Goal: Task Accomplishment & Management: Manage account settings

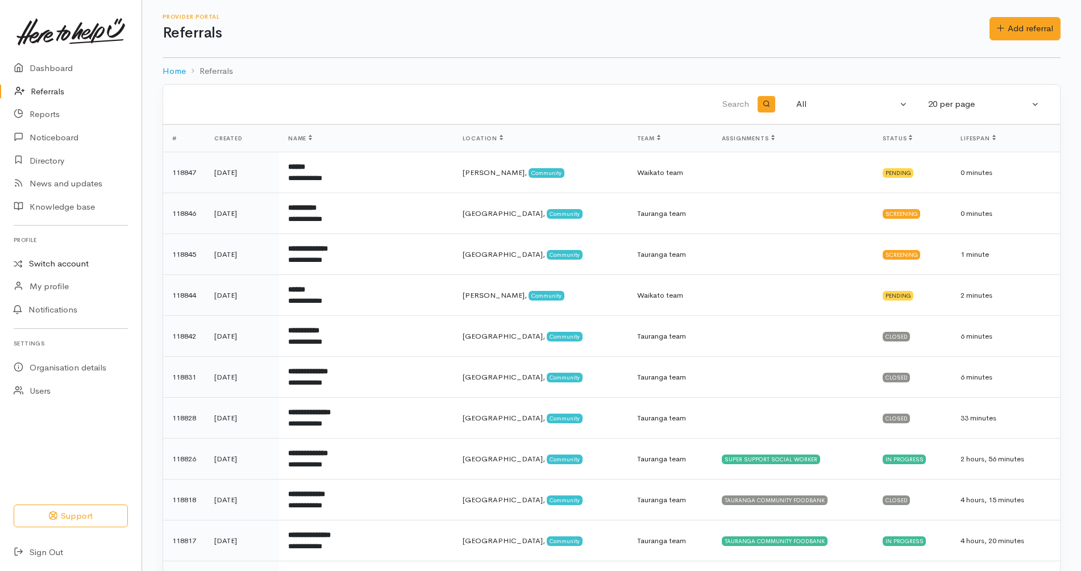
click at [74, 260] on link "Switch account" at bounding box center [71, 264] width 142 height 22
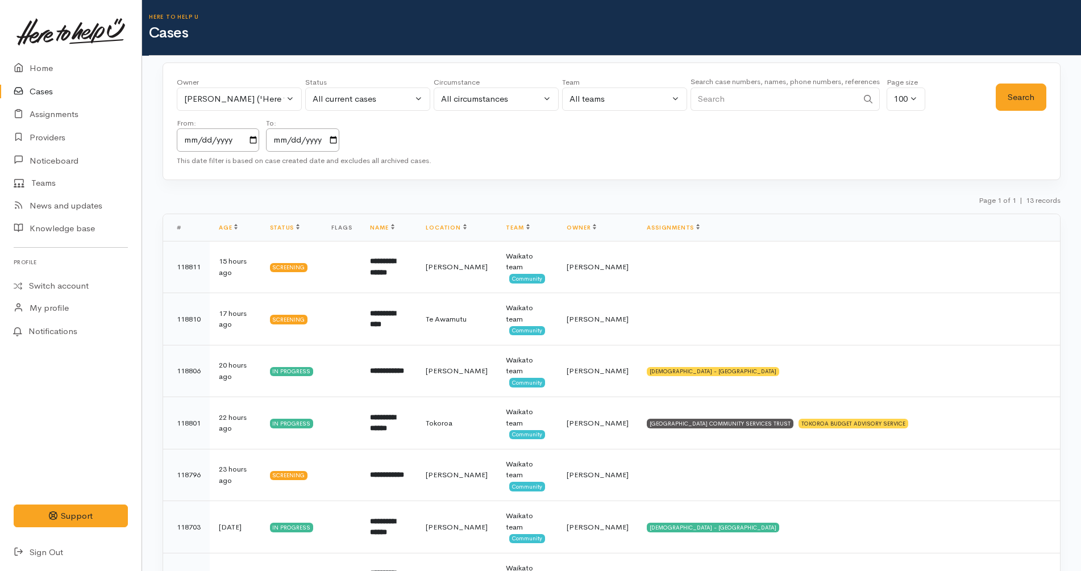
click at [841, 105] on input "Search" at bounding box center [774, 99] width 167 height 23
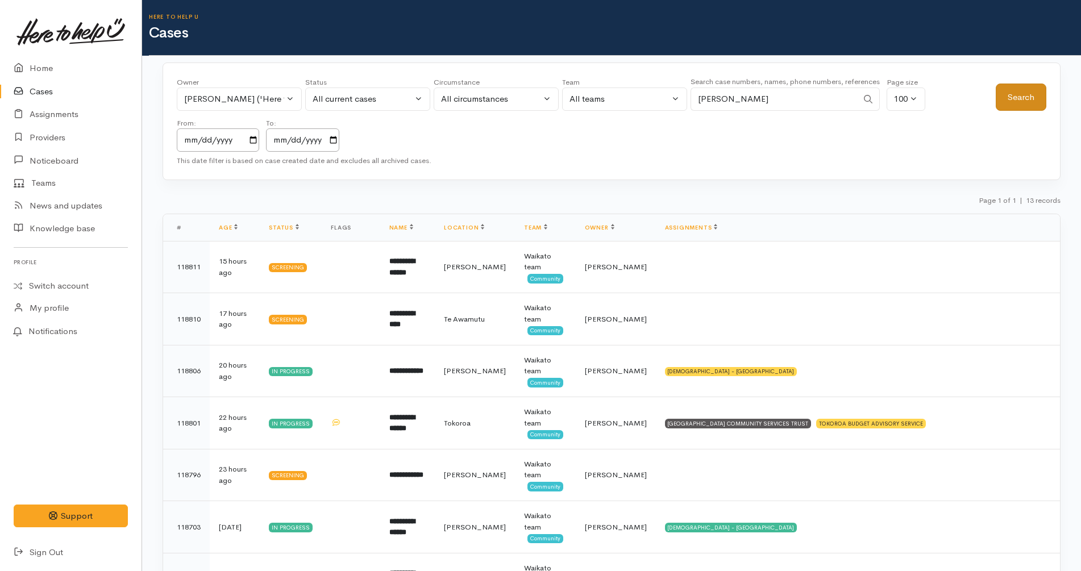
type input "paige williams"
click at [1001, 94] on button "Search" at bounding box center [1021, 98] width 51 height 28
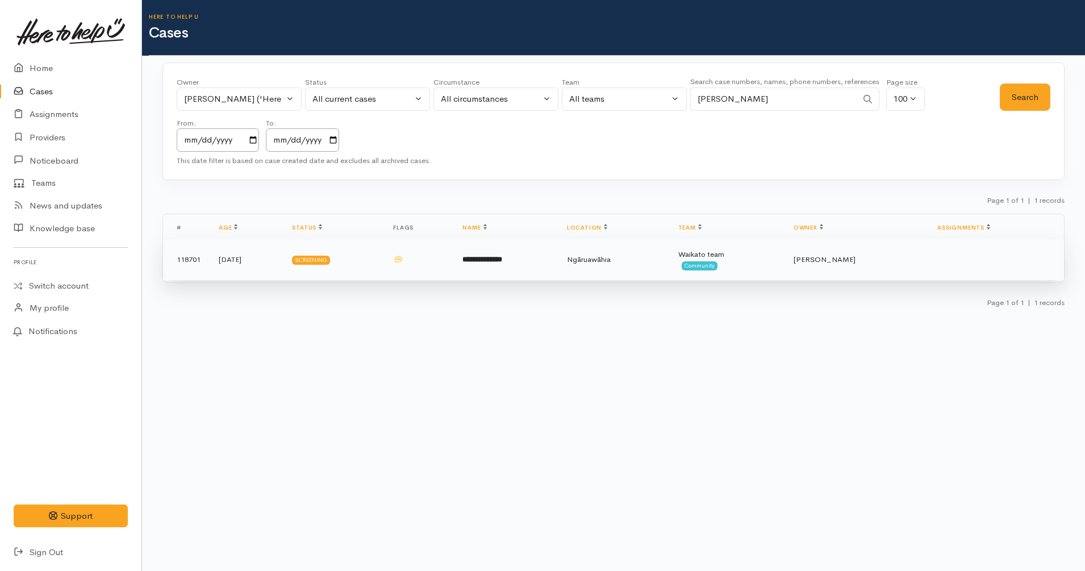
click at [655, 270] on td "Ngāruawāhia" at bounding box center [613, 259] width 111 height 41
click at [654, 257] on td "Ngāruawāhia" at bounding box center [613, 259] width 111 height 41
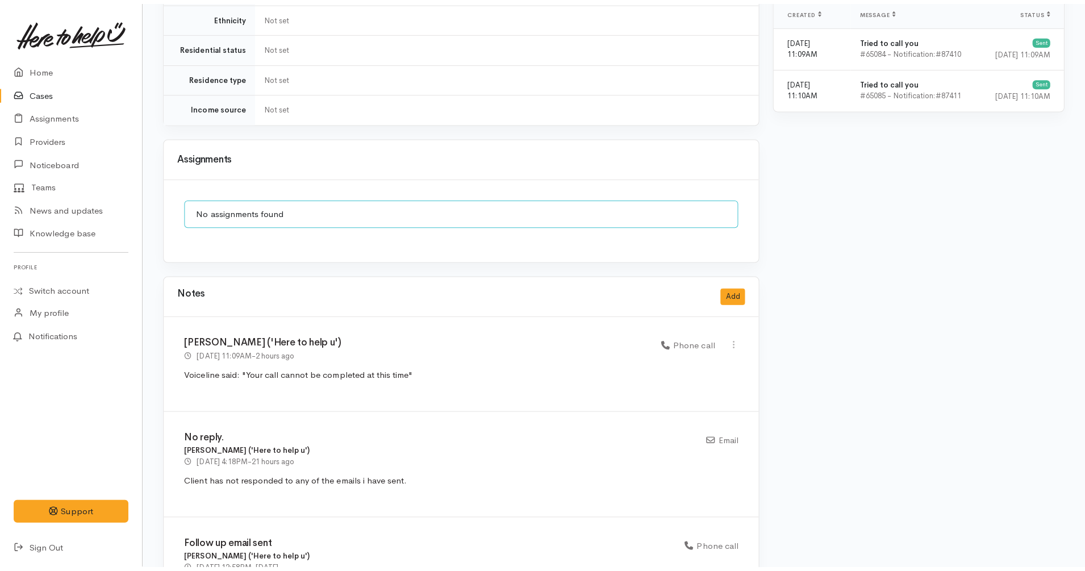
scroll to position [781, 0]
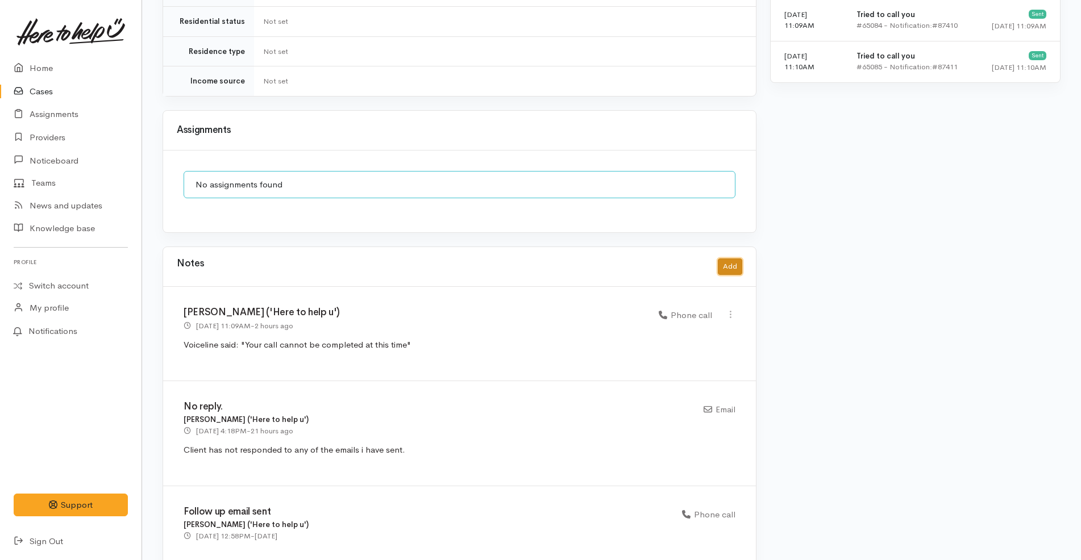
click at [737, 259] on button "Add" at bounding box center [730, 267] width 24 height 16
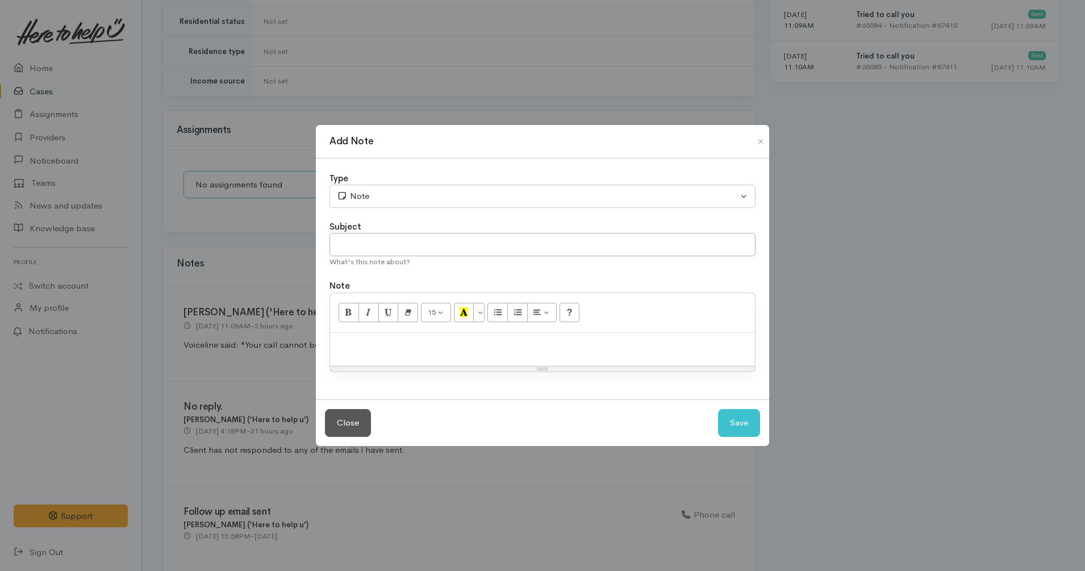
click at [501, 331] on div "15 8 9 10 11 12 14 18 24 36 Background Color Transparent Select #ffff00 Text Co…" at bounding box center [542, 313] width 425 height 40
click at [490, 342] on p at bounding box center [543, 345] width 414 height 13
paste div
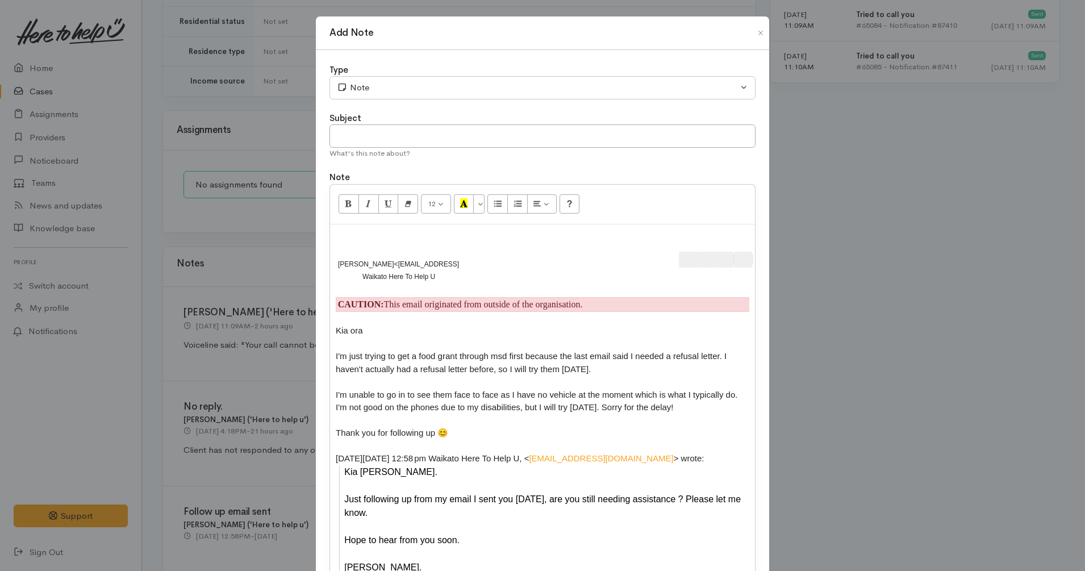
scroll to position [2, 0]
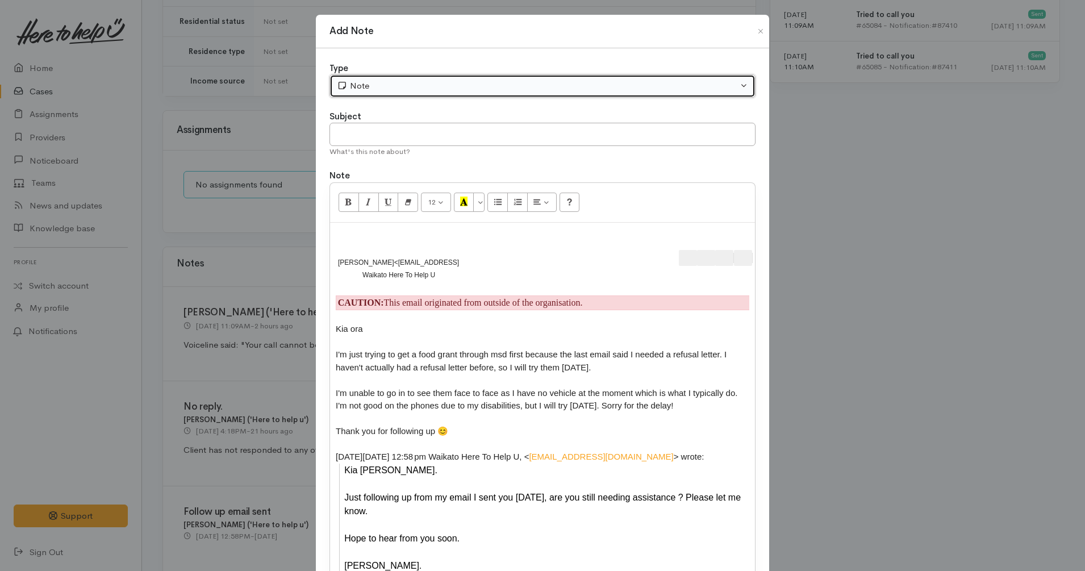
click at [390, 91] on div "Note" at bounding box center [537, 86] width 401 height 13
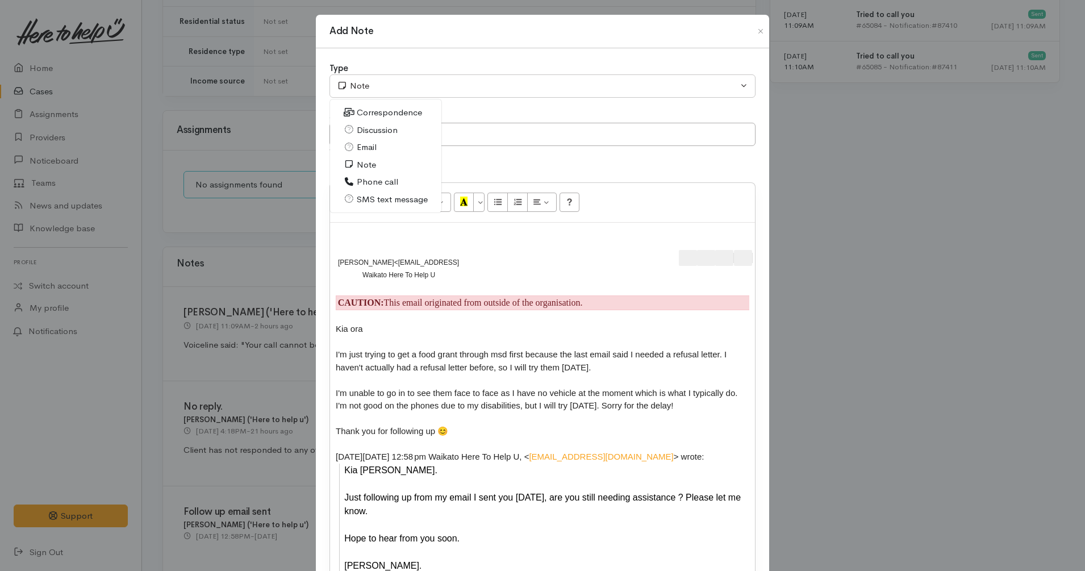
click at [367, 147] on span "Email" at bounding box center [367, 147] width 20 height 13
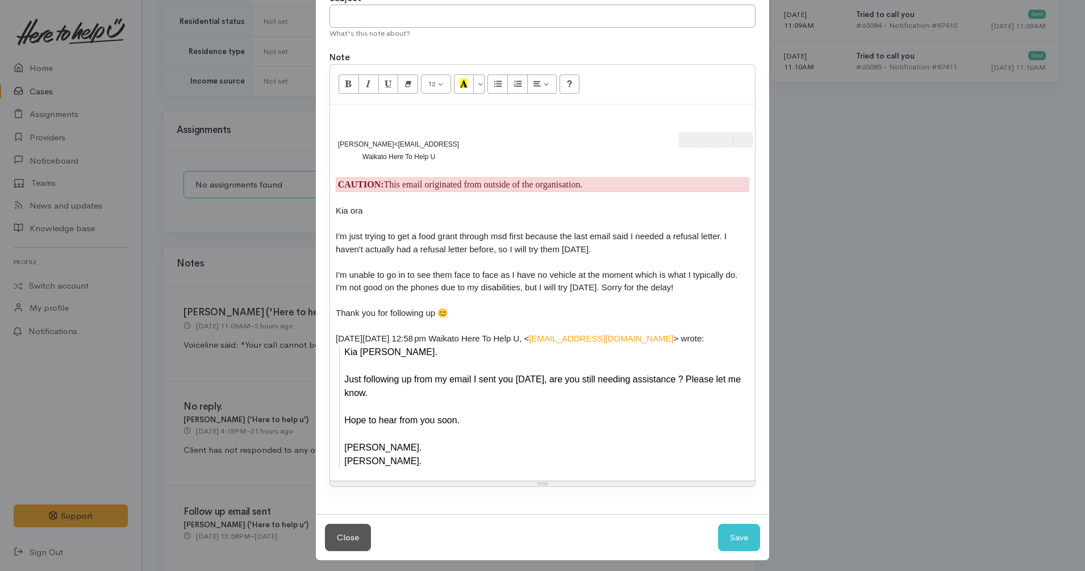
scroll to position [123, 0]
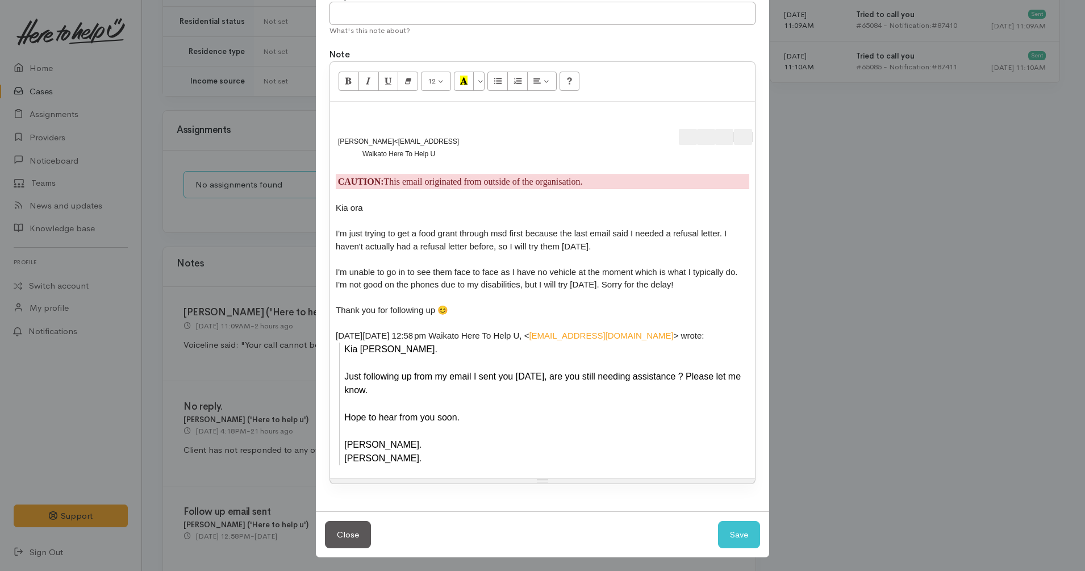
drag, startPoint x: 440, startPoint y: 449, endPoint x: 625, endPoint y: 312, distance: 229.9
click at [625, 312] on div "Kia ora I'm just trying to get a food grant through msd first because the last …" at bounding box center [543, 334] width 414 height 264
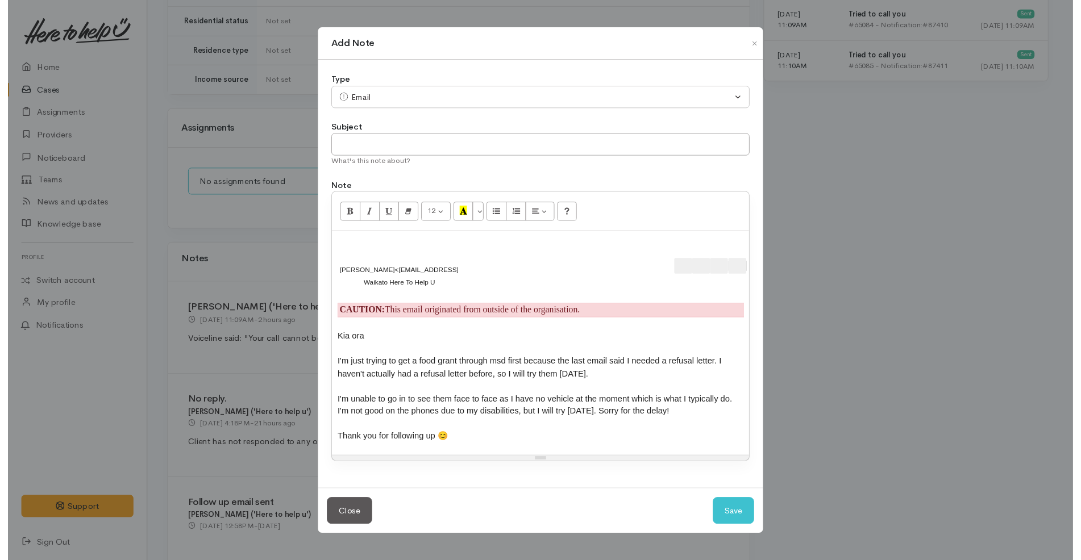
scroll to position [0, 0]
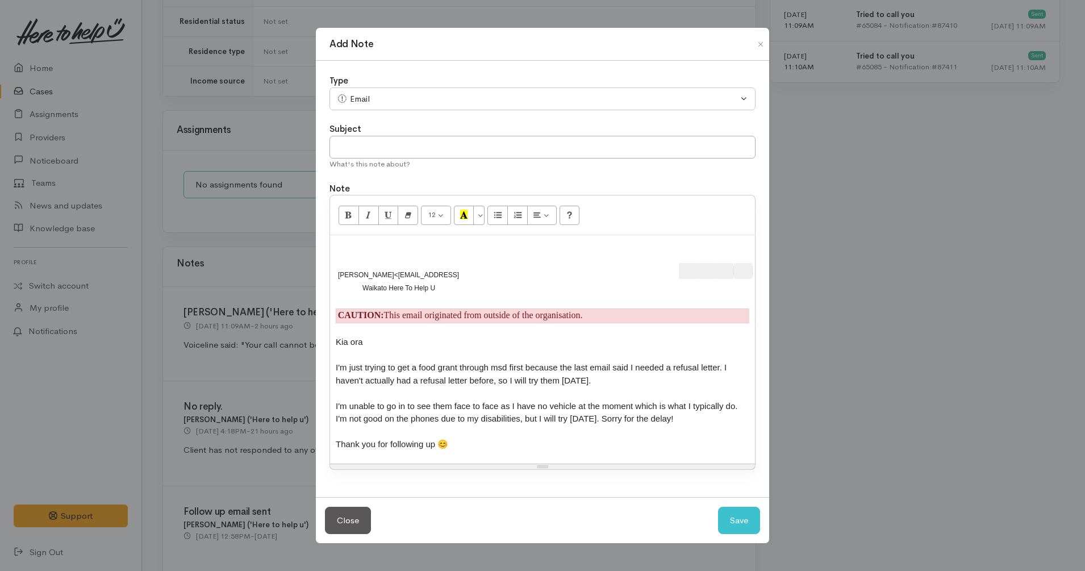
click at [336, 270] on div "Paige Williams<paigehnwilliams@gmail.com>" at bounding box center [406, 273] width 141 height 18
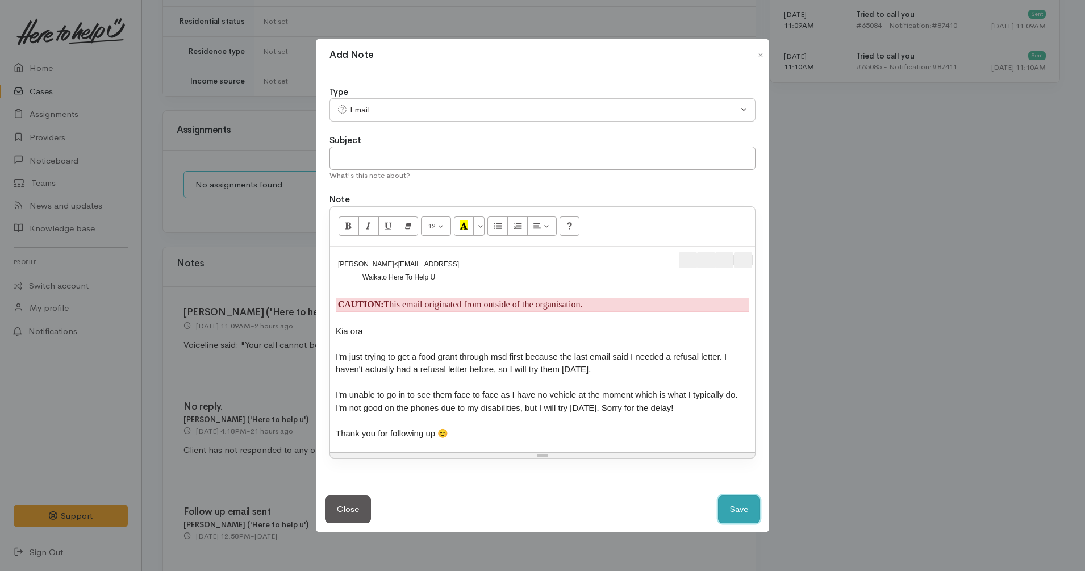
click at [746, 518] on button "Save" at bounding box center [739, 510] width 42 height 28
select select "1"
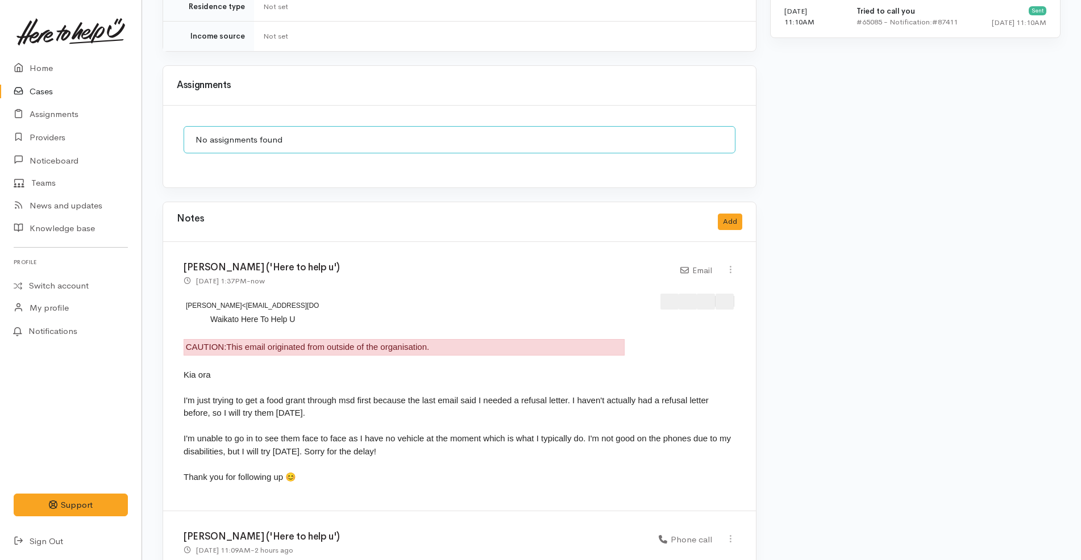
scroll to position [1066, 0]
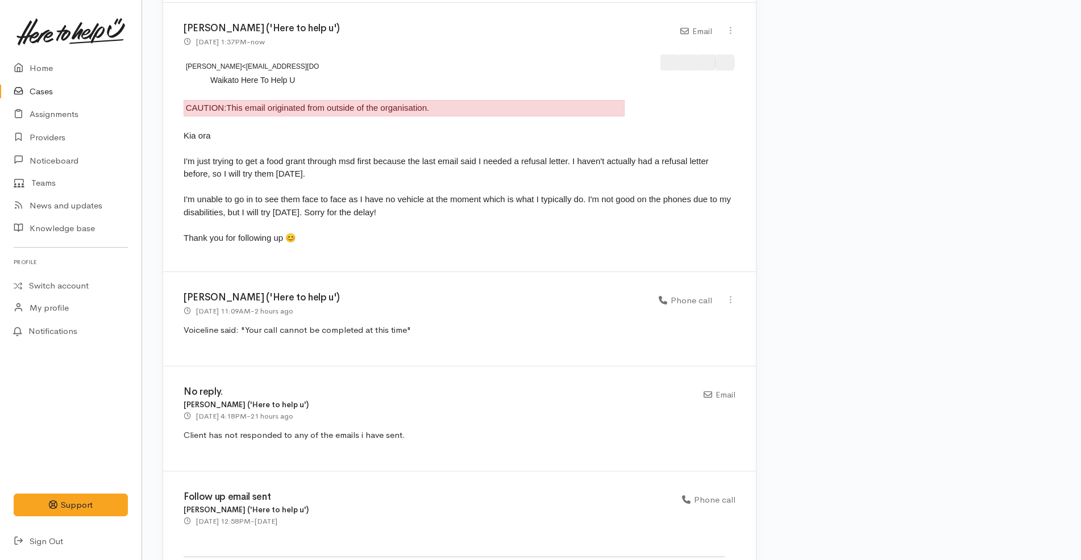
click at [826, 299] on div "Warnings Add No warnings have been raised against this case Add Warning Title ●…" at bounding box center [915, 104] width 304 height 2103
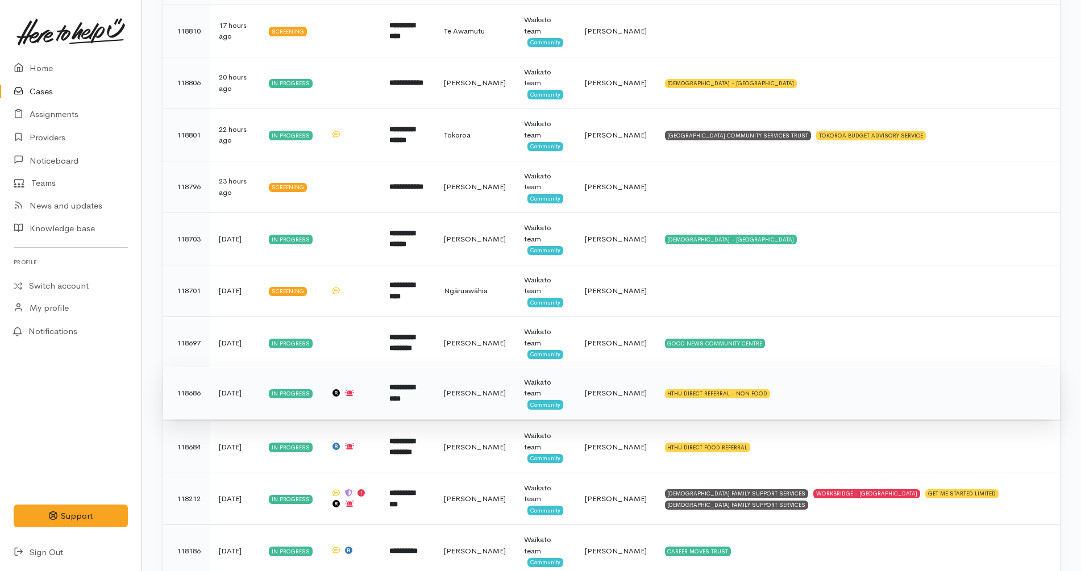
scroll to position [167, 0]
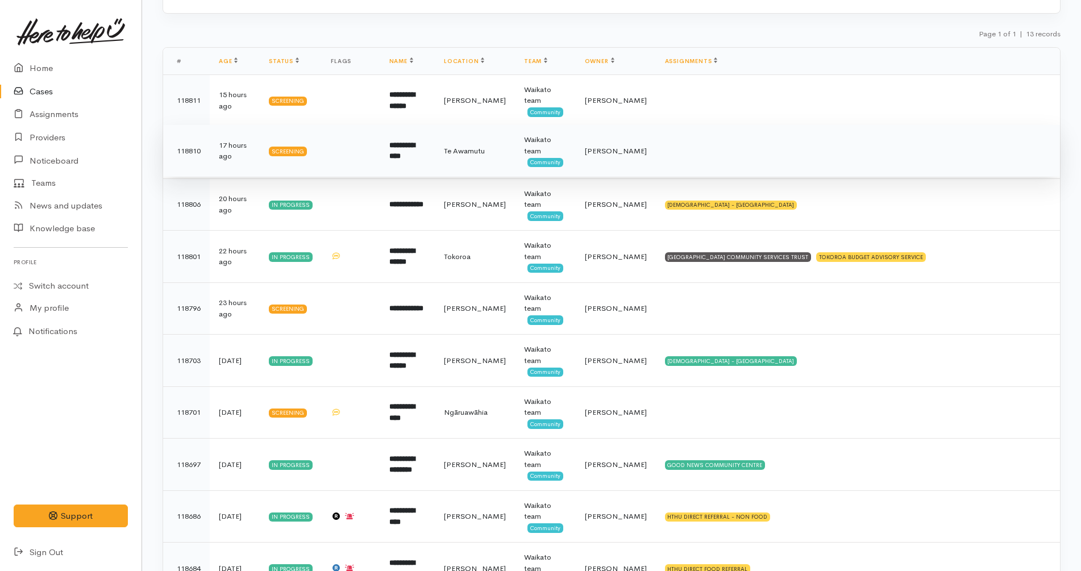
click at [431, 171] on td "**********" at bounding box center [407, 151] width 55 height 52
